Goal: Check status: Check status

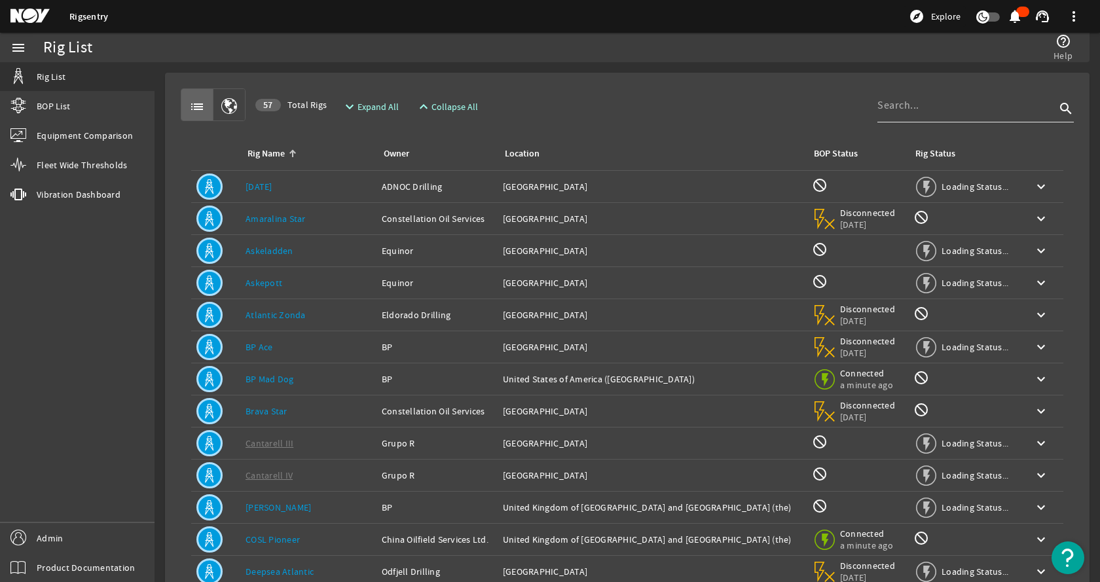
click at [887, 110] on input at bounding box center [966, 106] width 178 height 16
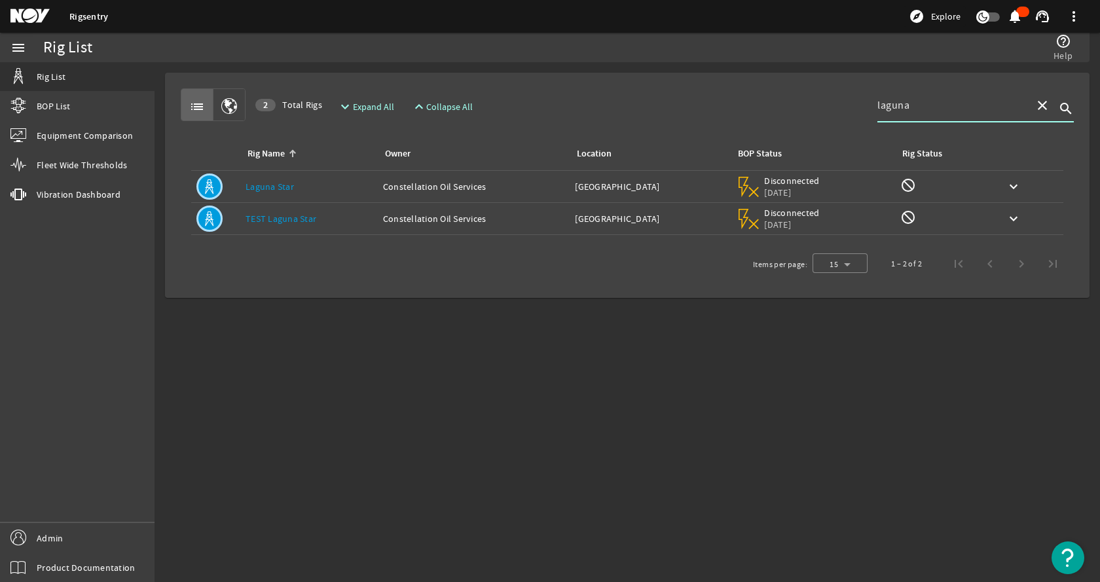
type input "laguna"
click at [273, 219] on link "TEST Laguna Star" at bounding box center [281, 219] width 71 height 12
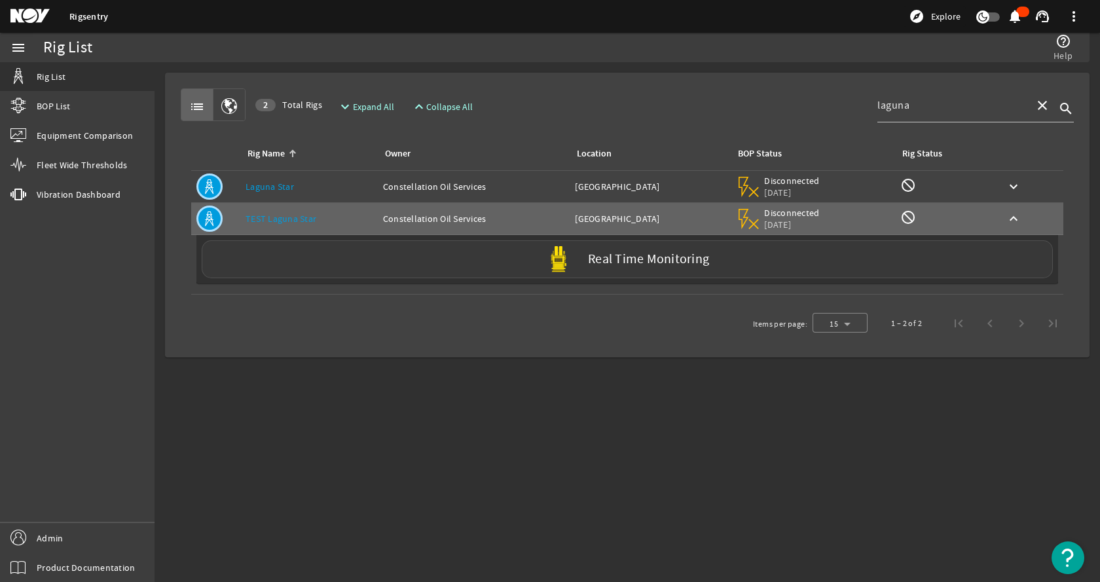
click at [403, 263] on div "Real Time Monitoring" at bounding box center [627, 259] width 851 height 38
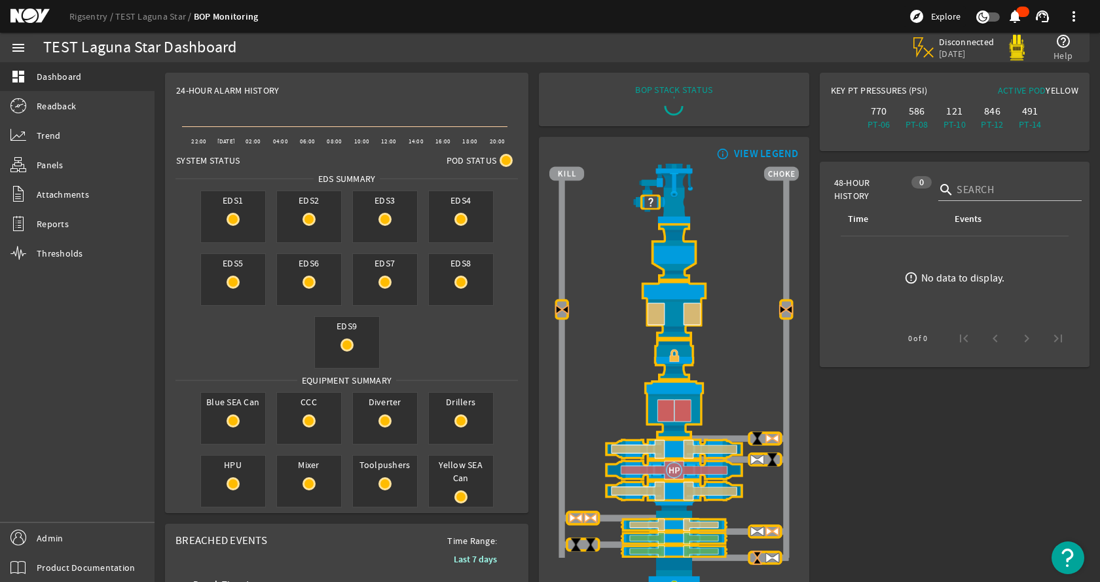
click at [539, 249] on mat-card "info_outline VIEW LEGEND" at bounding box center [674, 384] width 270 height 495
click at [67, 168] on link "Panels" at bounding box center [77, 165] width 155 height 29
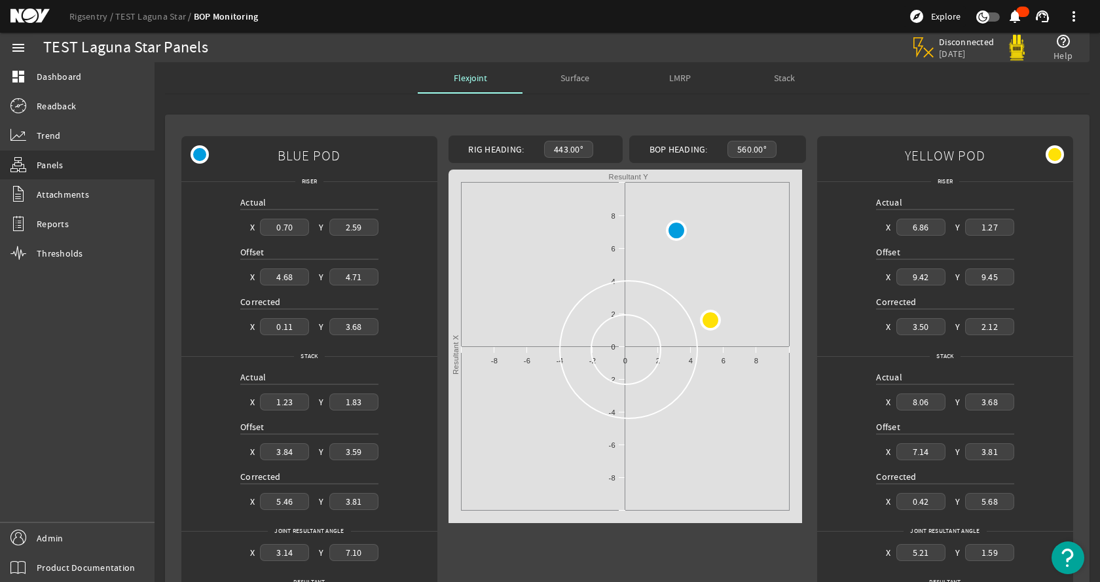
click at [434, 203] on div "Actual X 0.70 Y 2.59 Offset X 4.68 Y 4.71 Corrected X 0.11 Y 3.68" at bounding box center [309, 270] width 256 height 149
click at [570, 82] on span "Surface" at bounding box center [574, 77] width 29 height 9
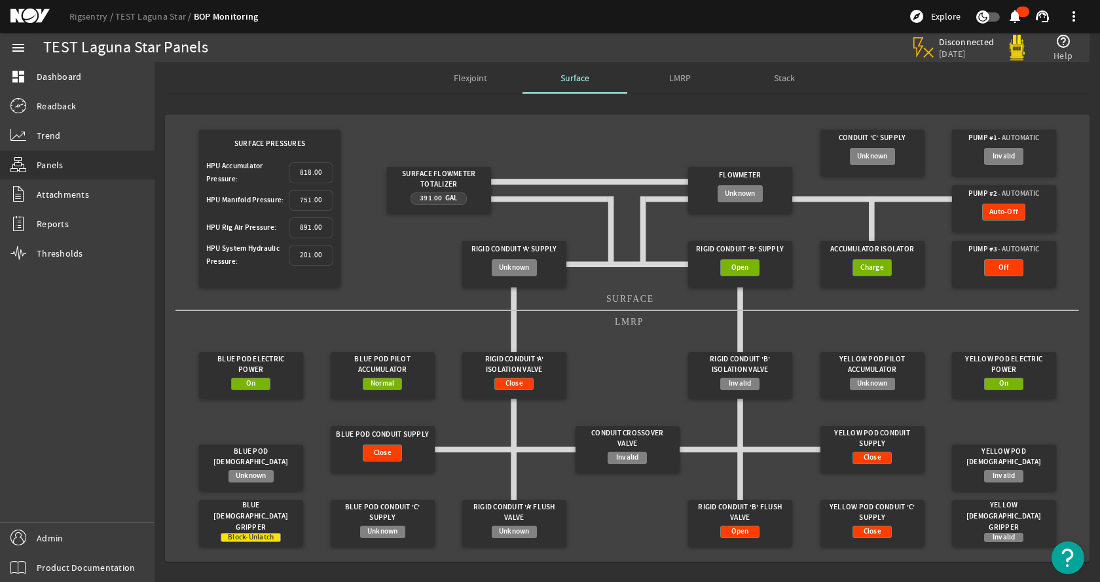
drag, startPoint x: 634, startPoint y: 349, endPoint x: 628, endPoint y: 317, distance: 32.7
click at [630, 338] on gridster "Surface Pressures HPU Accumulator Pressure: 818.00 HPU Manifold Pressure: 751.0…" at bounding box center [627, 338] width 904 height 426
click at [18, 48] on mat-icon "menu" at bounding box center [18, 48] width 16 height 16
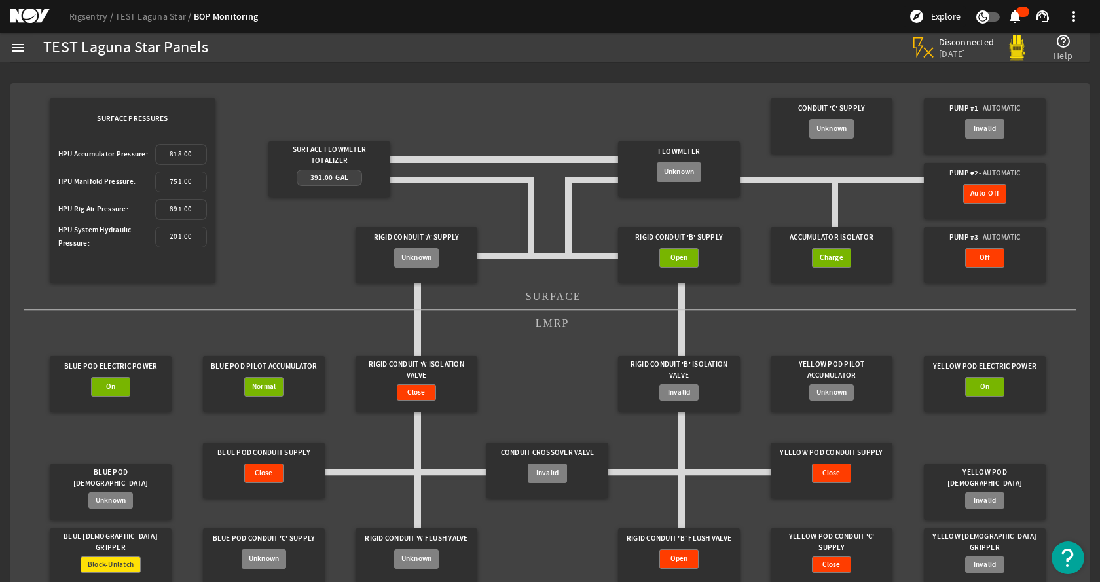
scroll to position [59, 0]
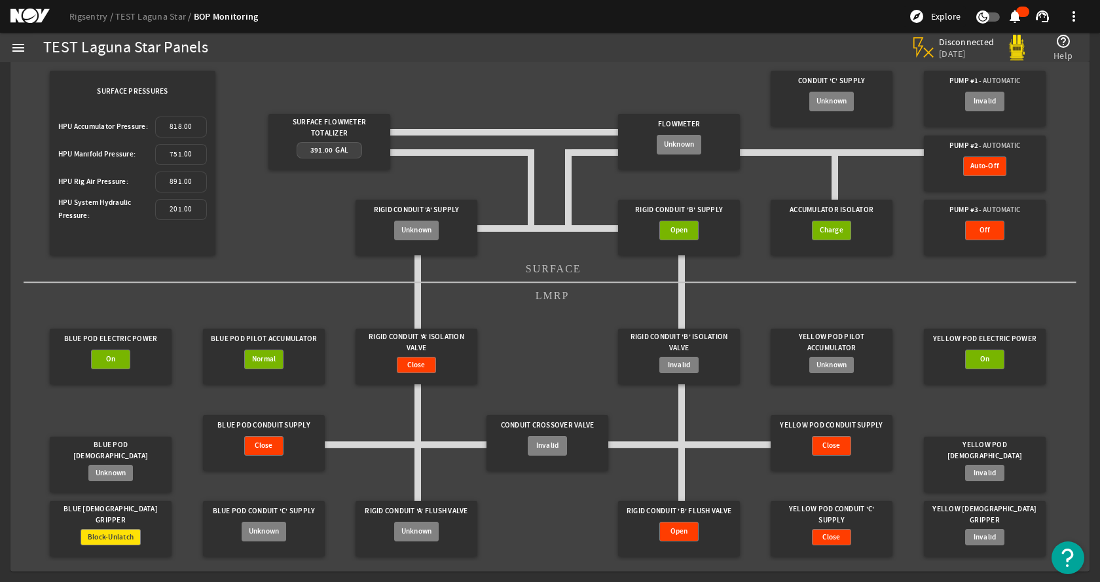
drag, startPoint x: 528, startPoint y: 120, endPoint x: 526, endPoint y: 128, distance: 7.5
click at [528, 120] on gridster "Surface Pressures HPU Accumulator Pressure: 818.00 HPU Manifold Pressure: 751.0…" at bounding box center [550, 313] width 1053 height 495
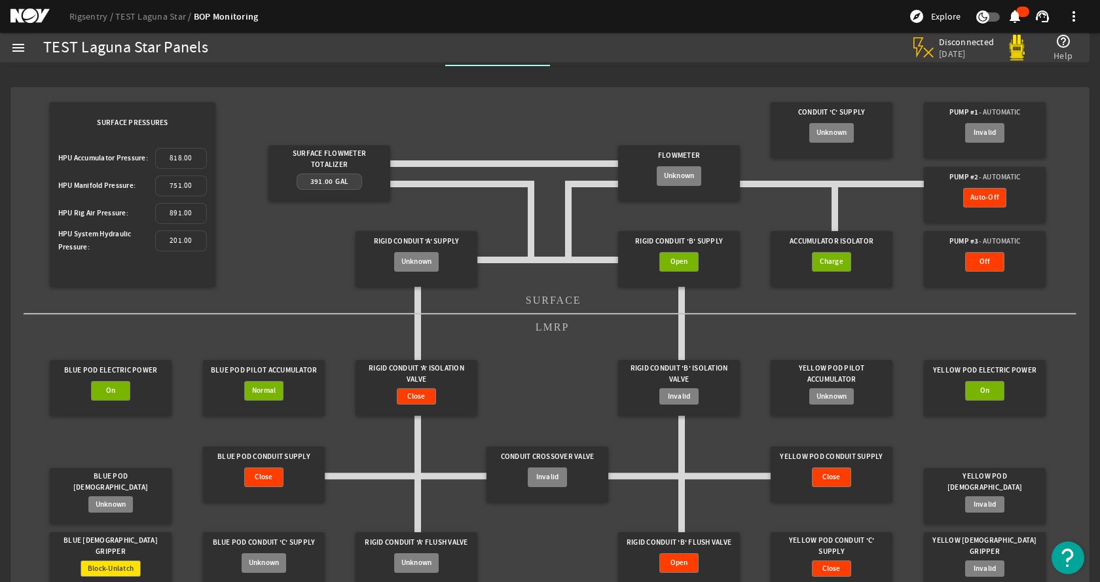
scroll to position [0, 0]
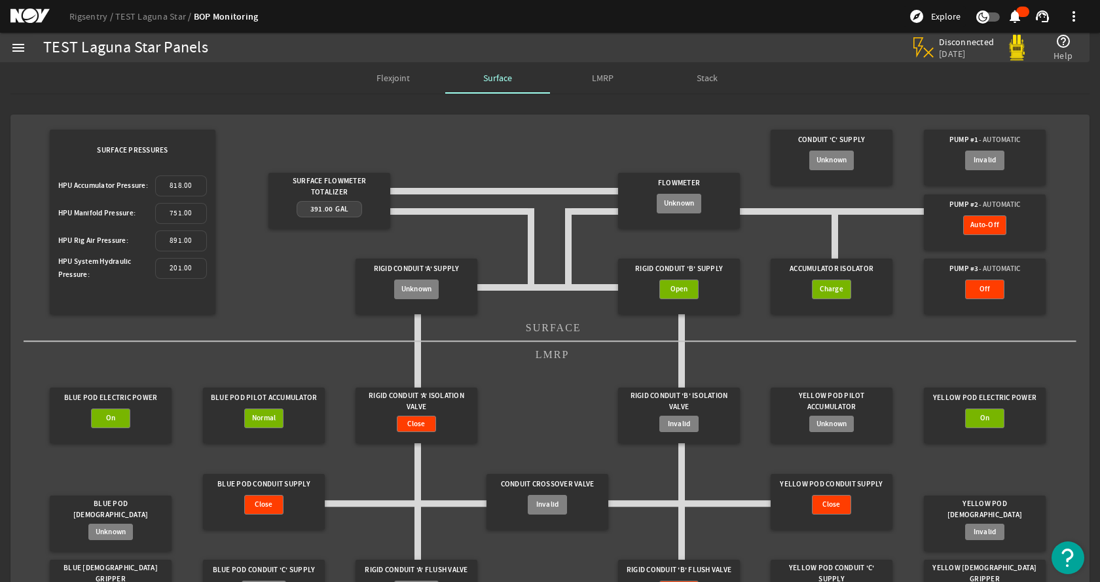
click at [635, 80] on div "LMRP" at bounding box center [602, 77] width 105 height 31
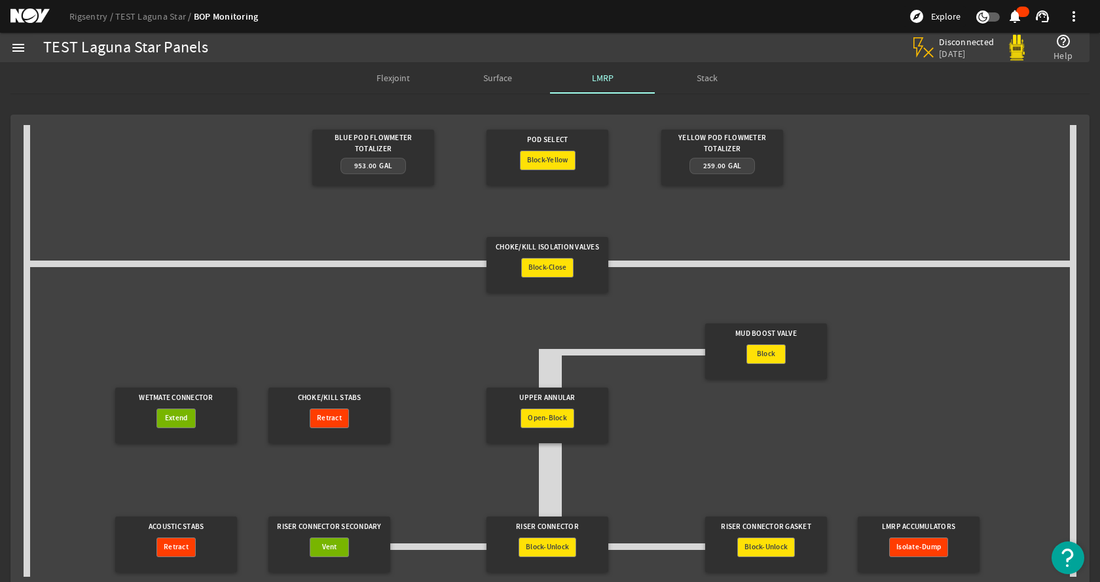
click at [708, 73] on span "Stack" at bounding box center [707, 77] width 21 height 9
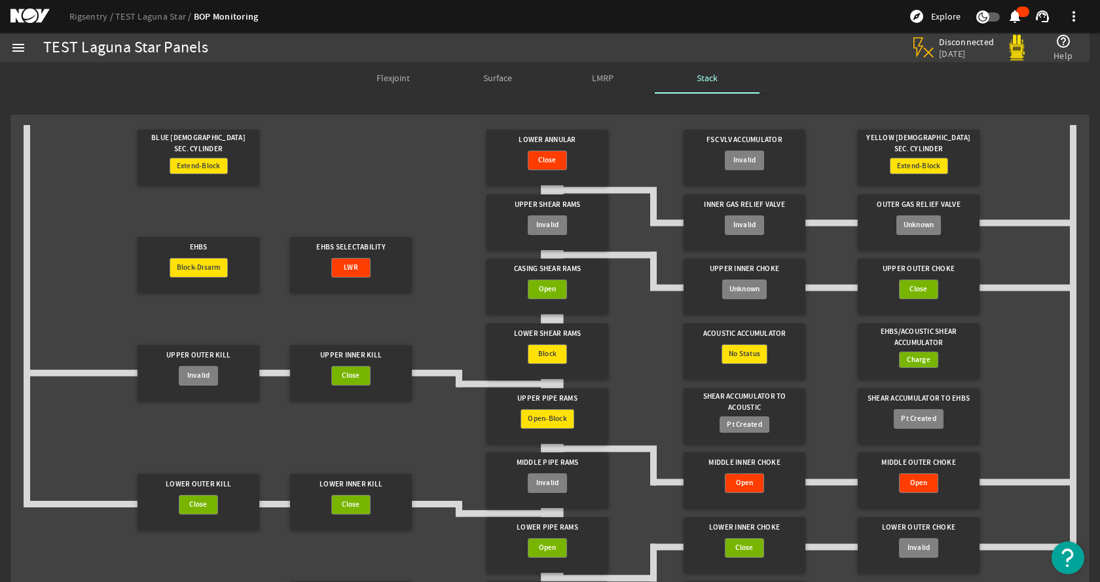
click at [472, 82] on div "Surface" at bounding box center [497, 77] width 105 height 31
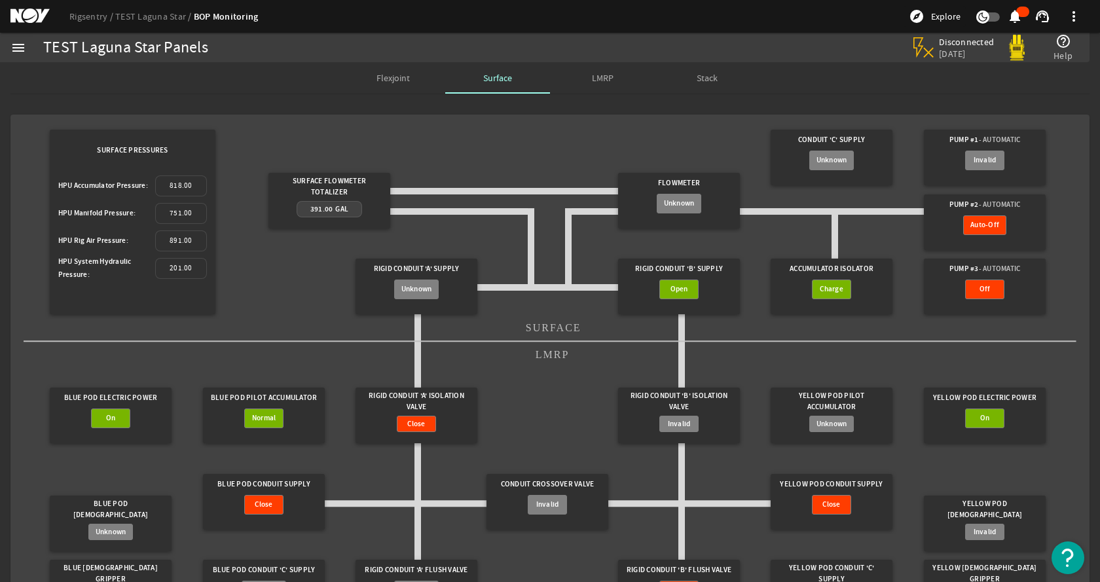
click at [492, 150] on gridster "Surface Pressures HPU Accumulator Pressure: 818.00 HPU Manifold Pressure: 751.0…" at bounding box center [550, 372] width 1053 height 495
